Goal: Information Seeking & Learning: Learn about a topic

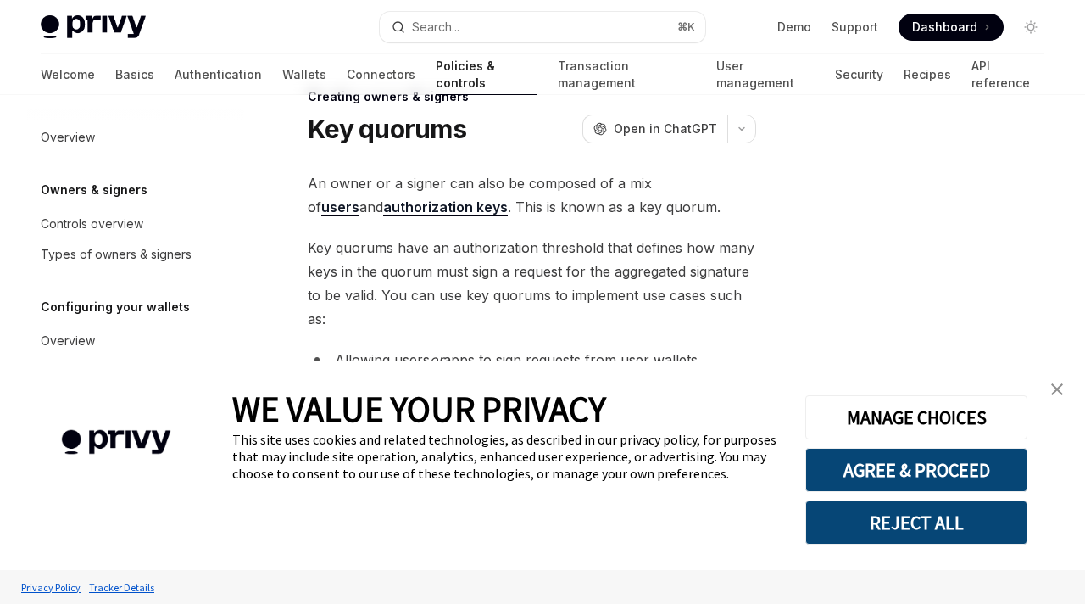
scroll to position [109, 0]
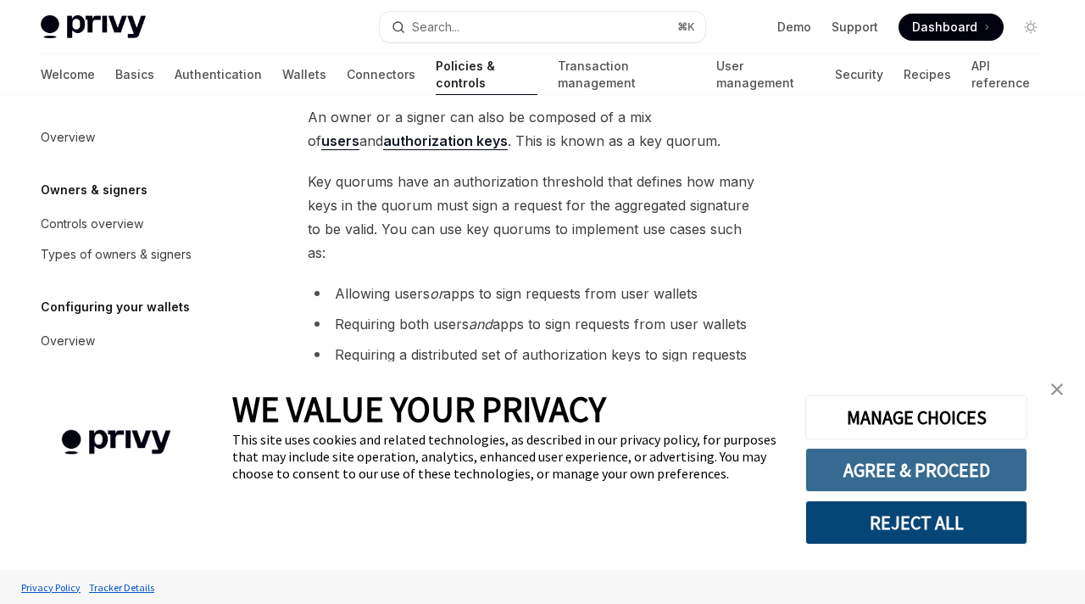
click at [890, 472] on button "AGREE & PROCEED" at bounding box center [916, 470] width 222 height 44
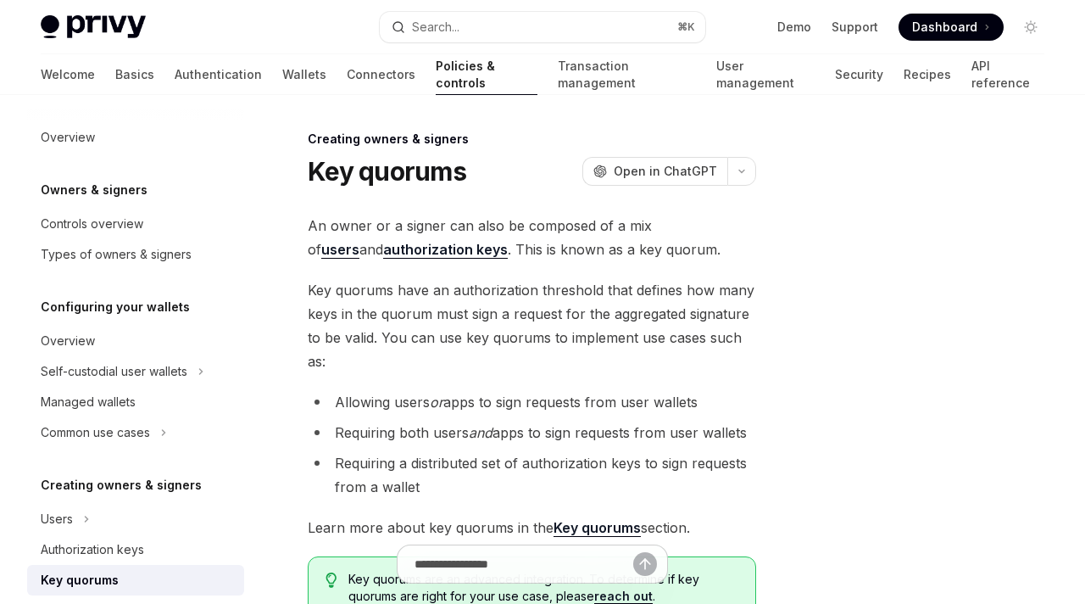
scroll to position [109, 0]
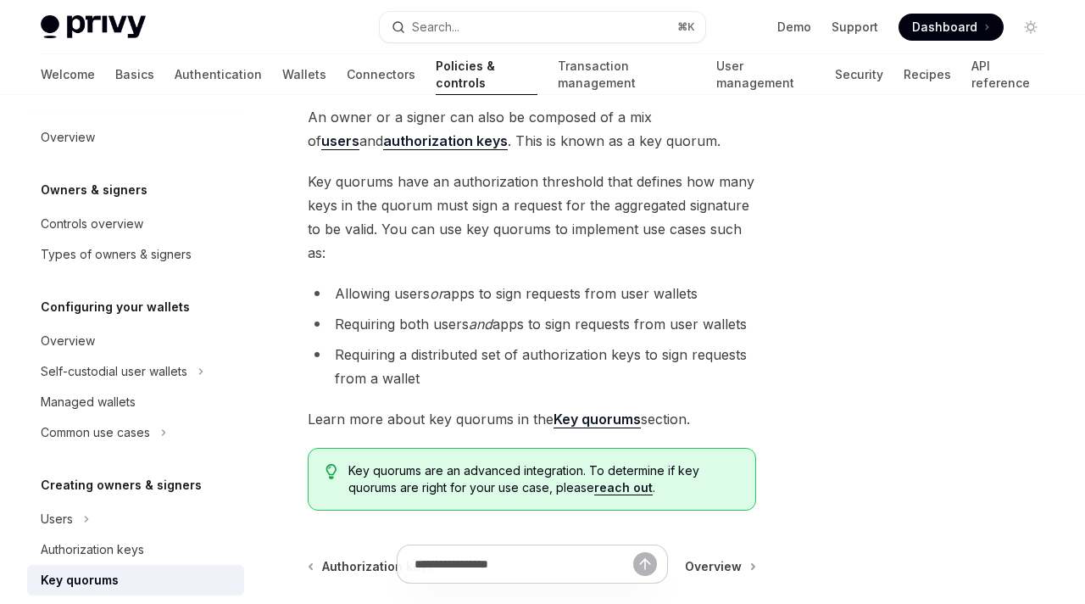
click at [557, 212] on span "Key quorums have an authorization threshold that defines how many keys in the q…" at bounding box center [532, 217] width 449 height 95
click at [428, 182] on span "Key quorums have an authorization threshold that defines how many keys in the q…" at bounding box center [532, 217] width 449 height 95
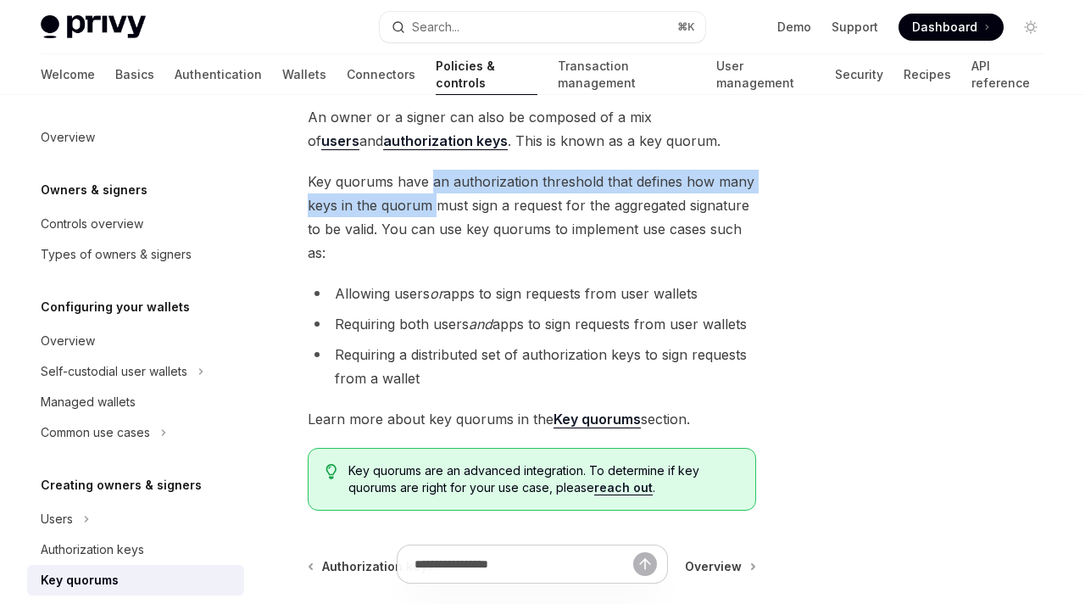
drag, startPoint x: 428, startPoint y: 183, endPoint x: 428, endPoint y: 198, distance: 15.3
click at [428, 198] on span "Key quorums have an authorization threshold that defines how many keys in the q…" at bounding box center [532, 217] width 449 height 95
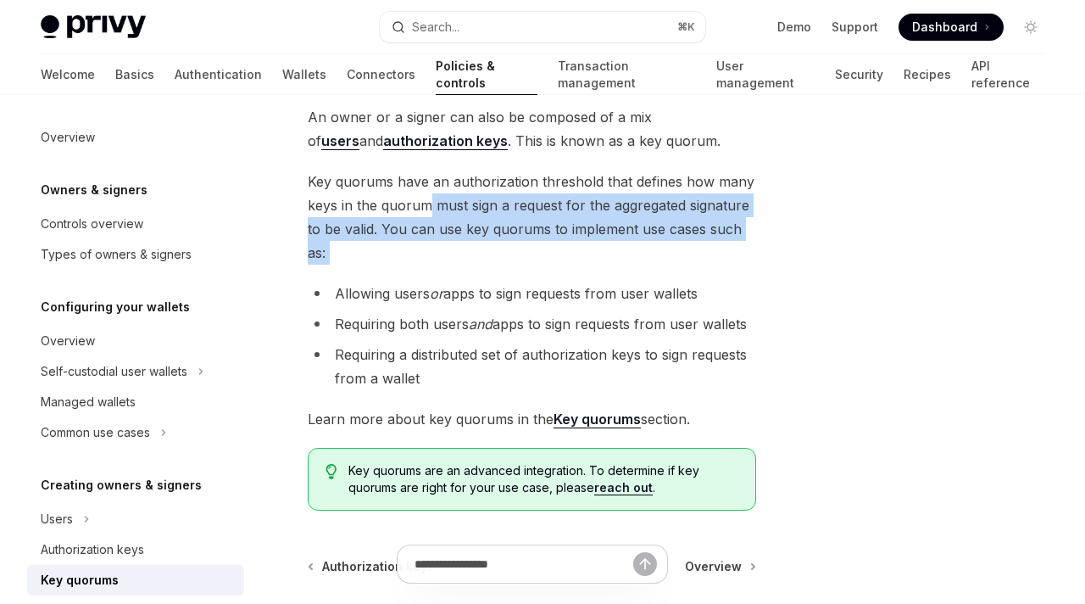
drag, startPoint x: 428, startPoint y: 198, endPoint x: 486, endPoint y: 244, distance: 73.6
click at [486, 245] on span "Key quorums have an authorization threshold that defines how many keys in the q…" at bounding box center [532, 217] width 449 height 95
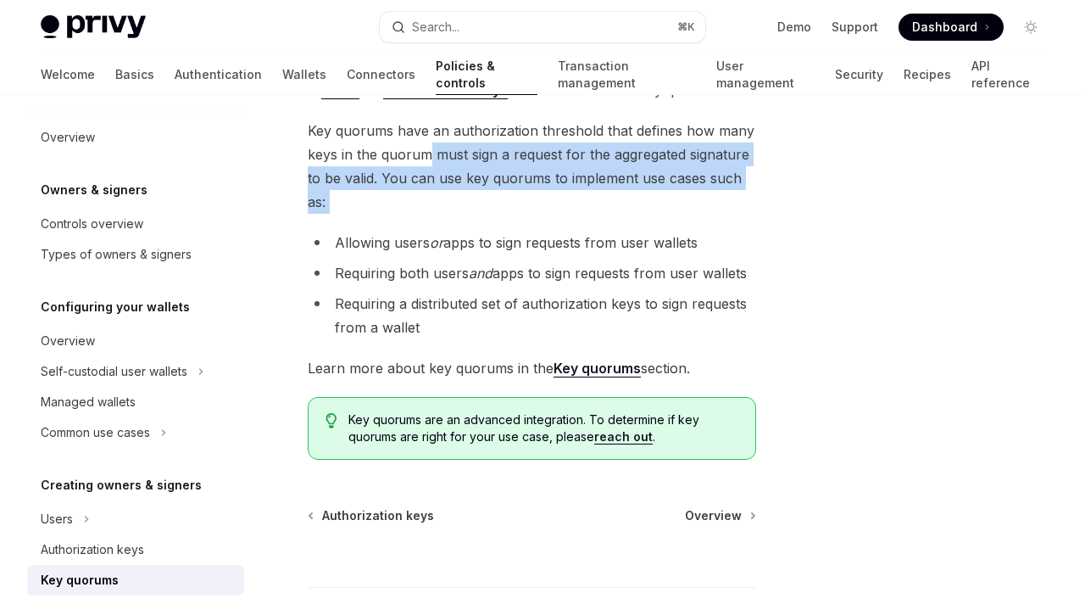
scroll to position [160, 0]
click at [481, 284] on ul "Allowing users or apps to sign requests from user wallets Requiring both users …" at bounding box center [532, 284] width 449 height 109
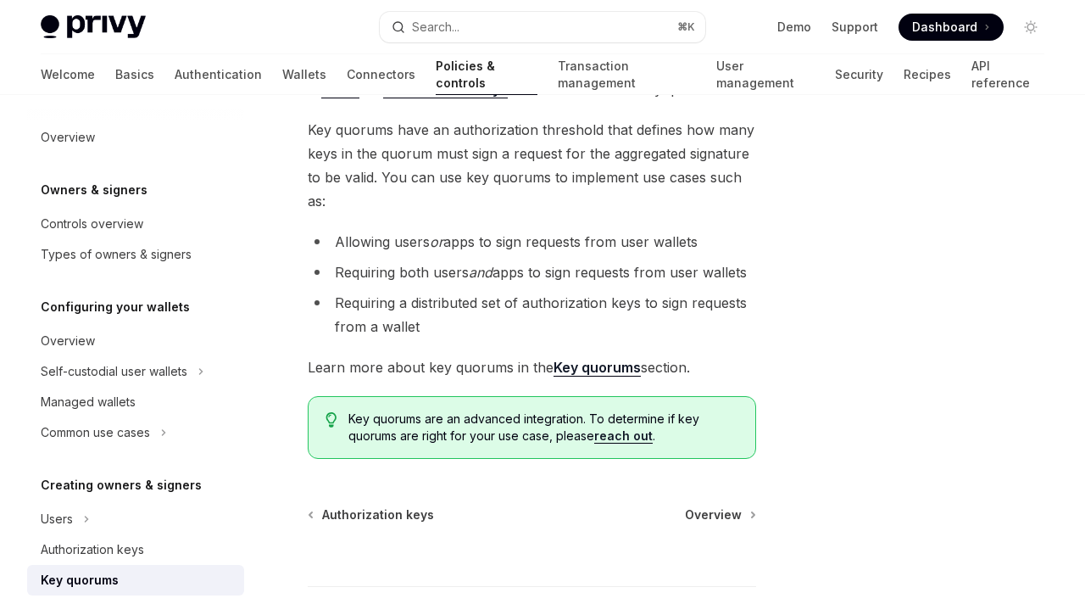
click at [481, 284] on ul "Allowing users or apps to sign requests from user wallets Requiring both users …" at bounding box center [532, 284] width 449 height 109
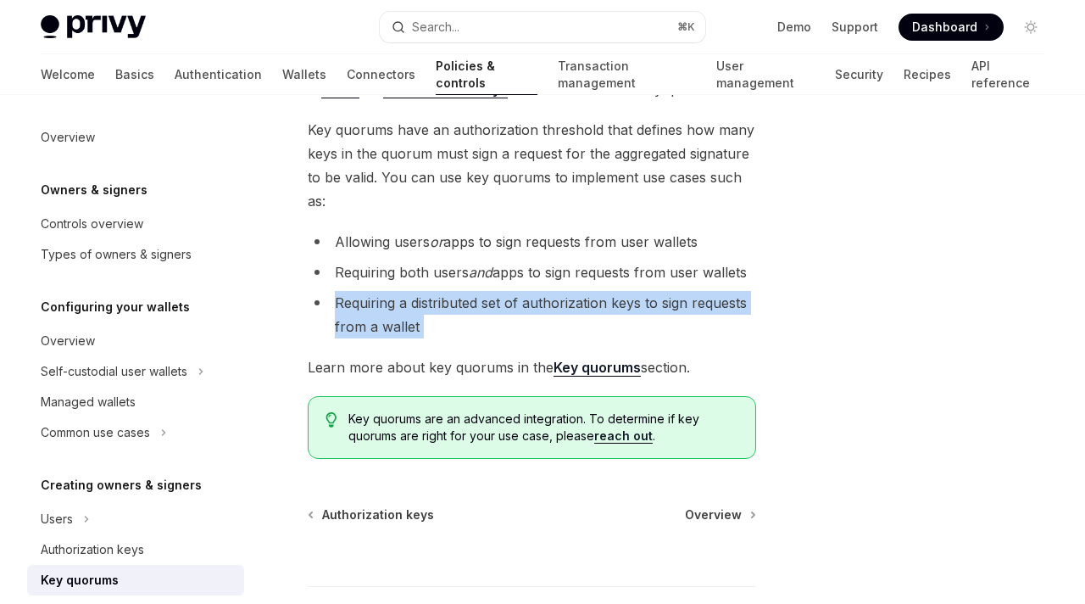
click at [483, 196] on span "Key quorums have an authorization threshold that defines how many keys in the q…" at bounding box center [532, 165] width 449 height 95
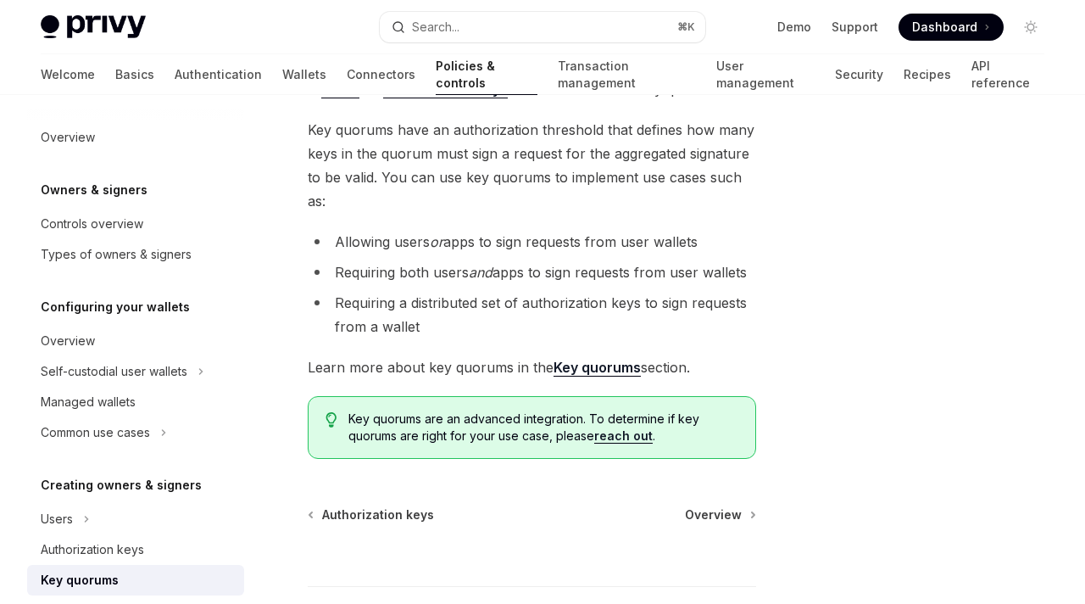
click at [483, 196] on span "Key quorums have an authorization threshold that defines how many keys in the q…" at bounding box center [532, 165] width 449 height 95
